Goal: Information Seeking & Learning: Find specific fact

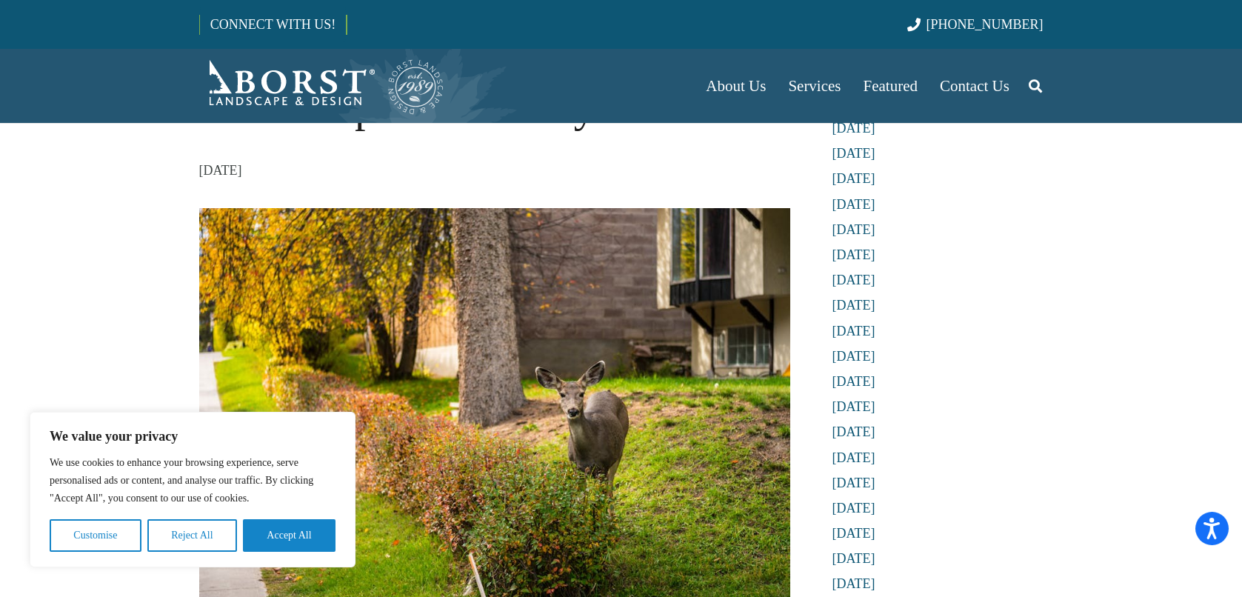
scroll to position [222, 0]
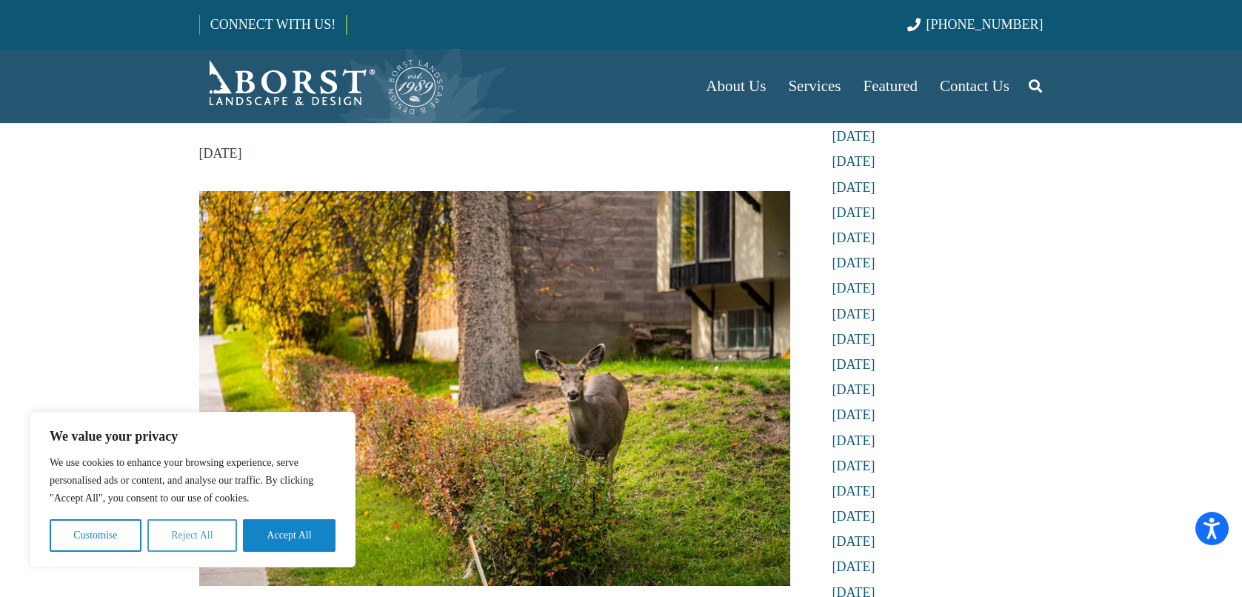
click at [197, 547] on button "Reject All" at bounding box center [192, 535] width 90 height 33
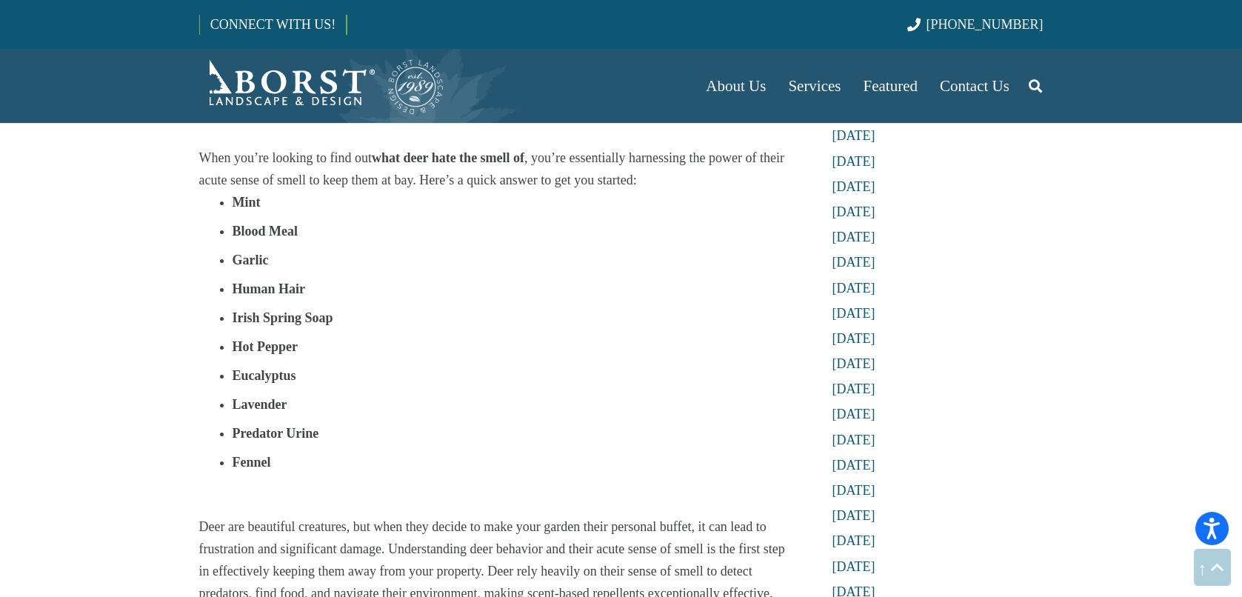
scroll to position [814, 0]
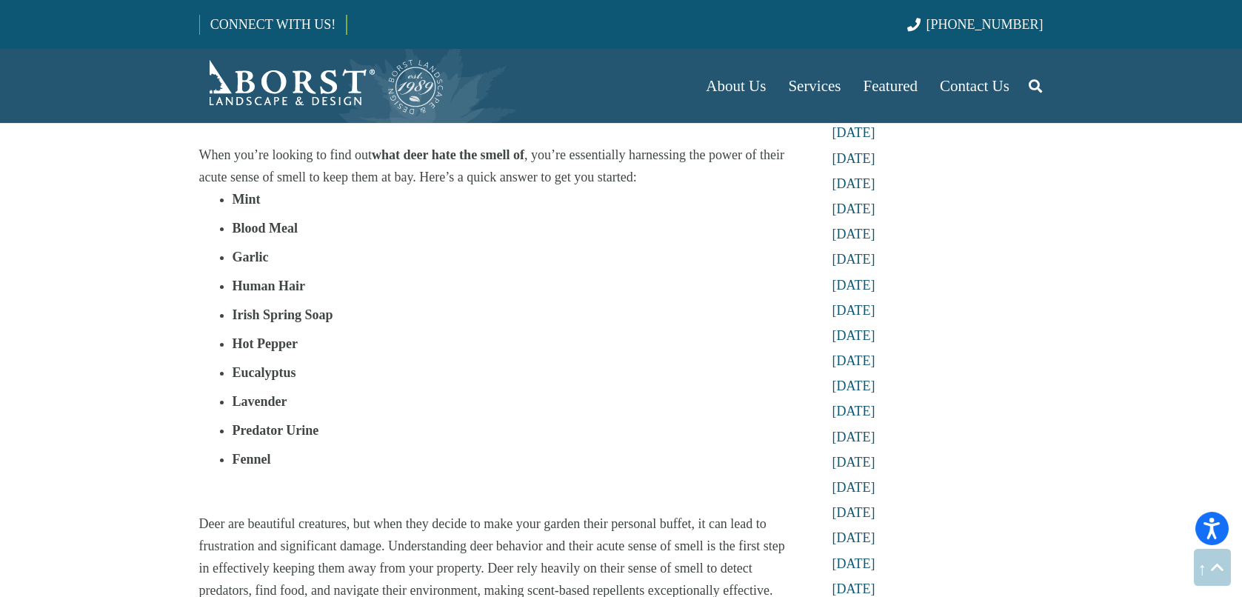
scroll to position [740, 0]
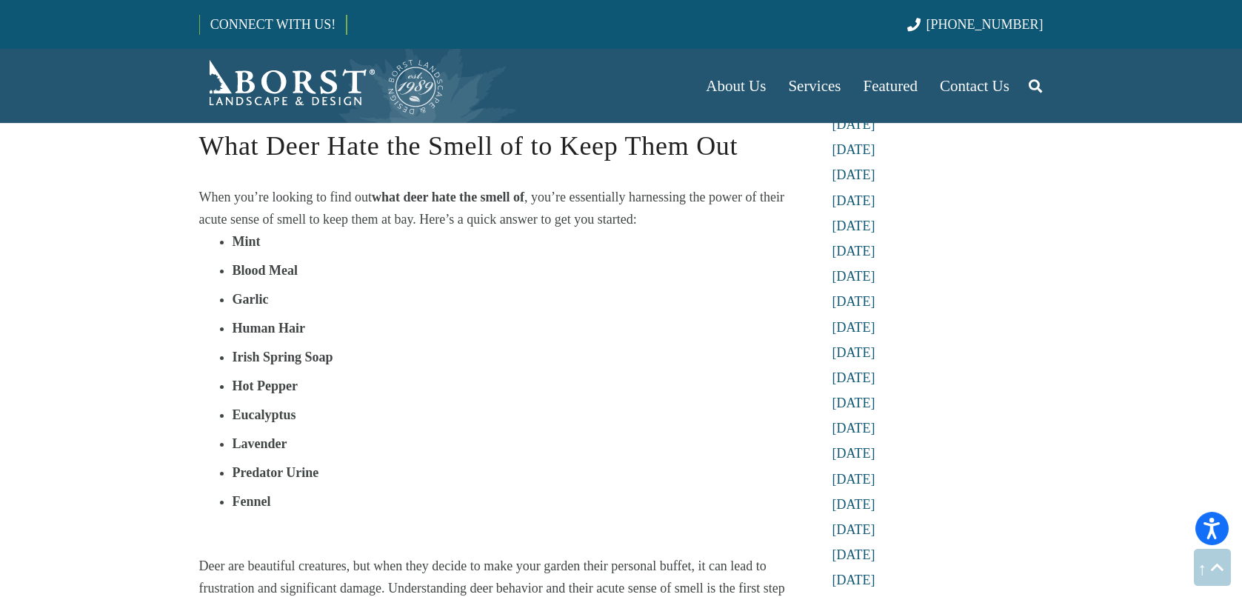
click at [252, 245] on strong "Mint" at bounding box center [246, 241] width 28 height 15
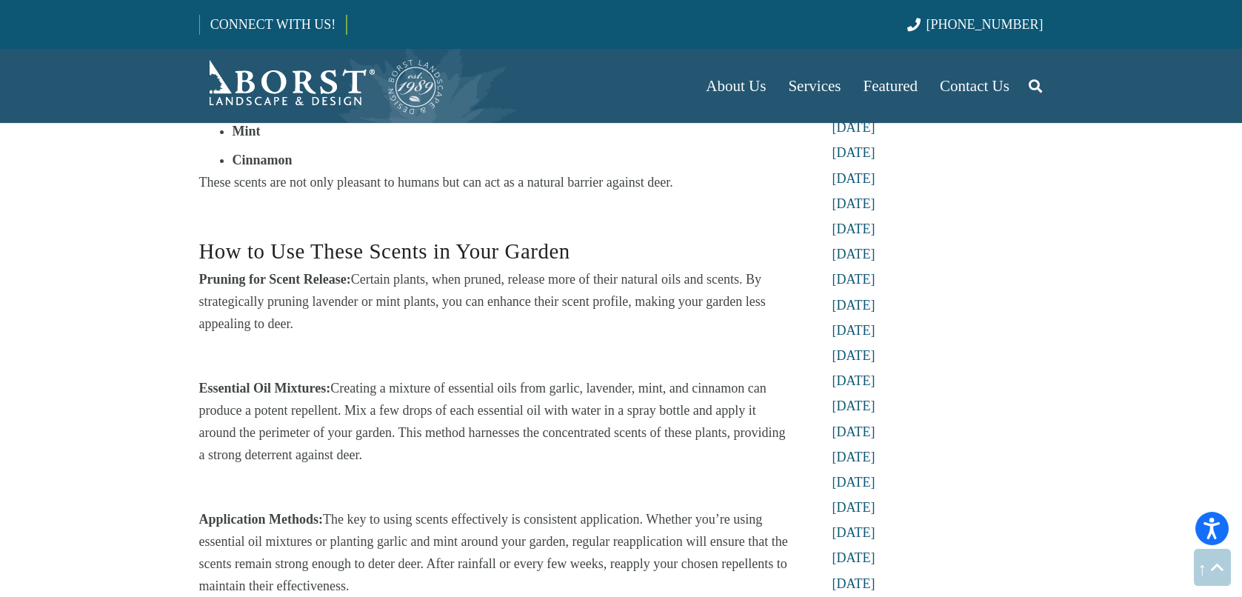
scroll to position [1925, 0]
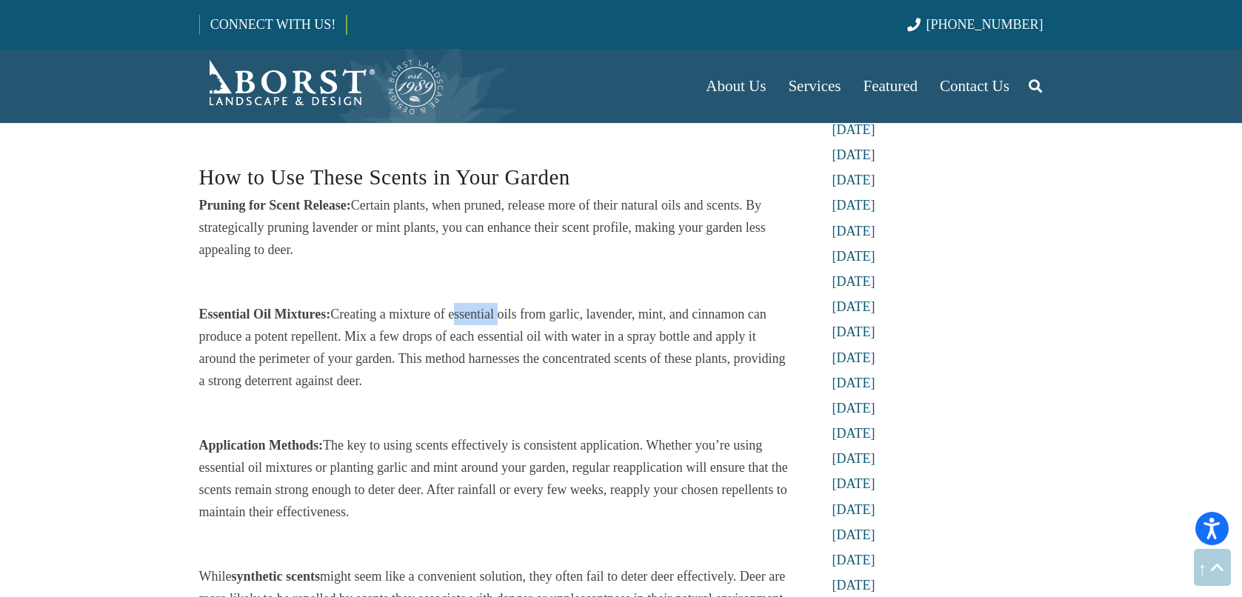
drag, startPoint x: 453, startPoint y: 312, endPoint x: 497, endPoint y: 311, distance: 43.7
click at [497, 311] on p "Essential Oil Mixtures: Creating a mixture of essential oils from garlic, laven…" at bounding box center [494, 347] width 591 height 89
copy p "essential"
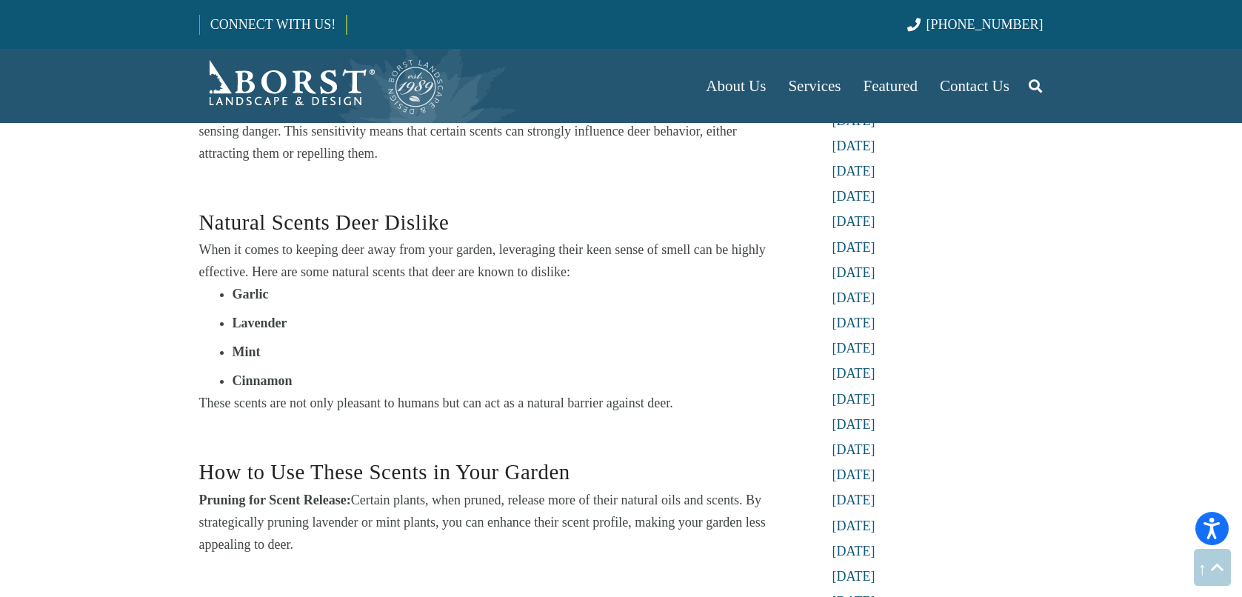
scroll to position [1629, 0]
drag, startPoint x: 300, startPoint y: 319, endPoint x: 235, endPoint y: 330, distance: 65.4
click at [235, 330] on li "Lavender" at bounding box center [511, 324] width 558 height 22
copy strong "Lavender"
drag, startPoint x: 293, startPoint y: 382, endPoint x: 236, endPoint y: 380, distance: 57.1
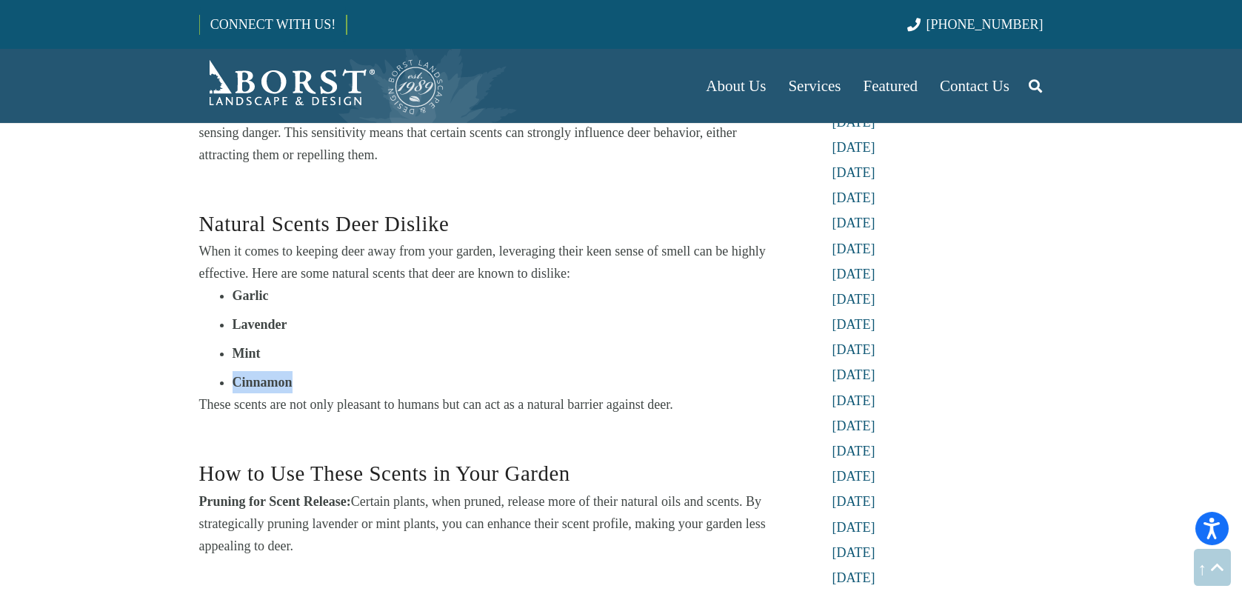
click at [236, 380] on li "Cinnamon" at bounding box center [511, 382] width 558 height 22
copy strong "Cinnamon"
drag, startPoint x: 290, startPoint y: 322, endPoint x: 232, endPoint y: 325, distance: 58.6
click at [232, 325] on li "Lavender" at bounding box center [511, 324] width 558 height 22
copy strong "Lavender"
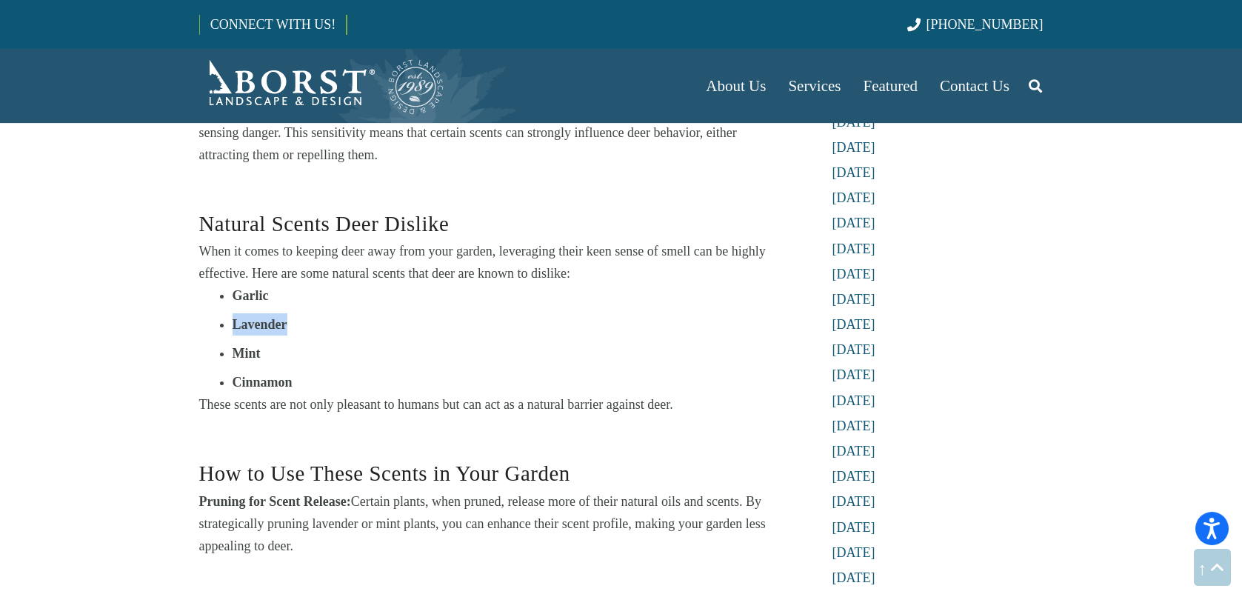
copy strong "Lavender"
